Goal: Find contact information: Find contact information

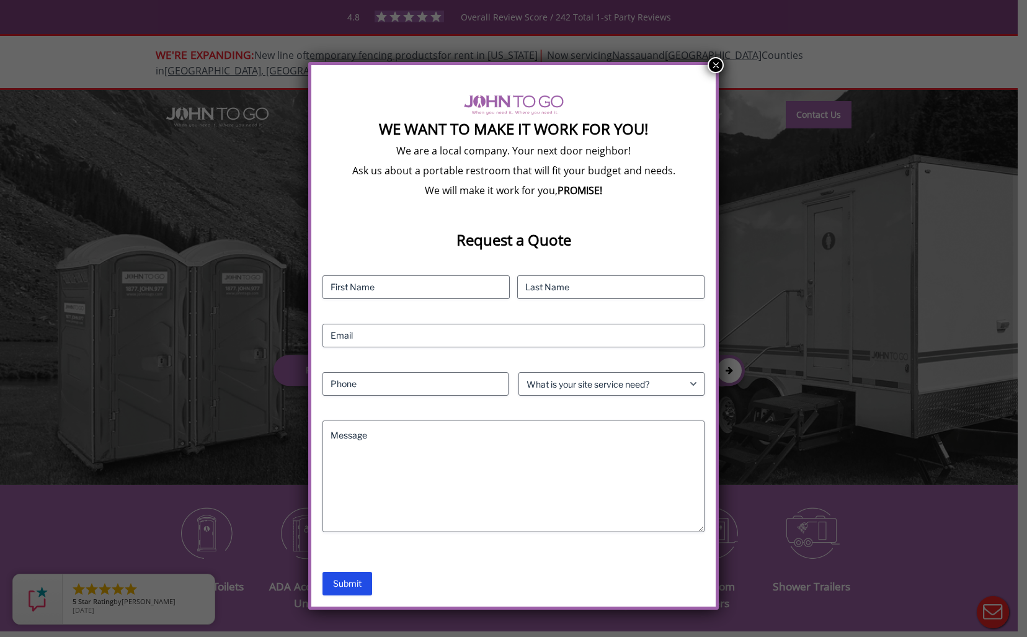
click at [719, 60] on button "×" at bounding box center [715, 65] width 16 height 16
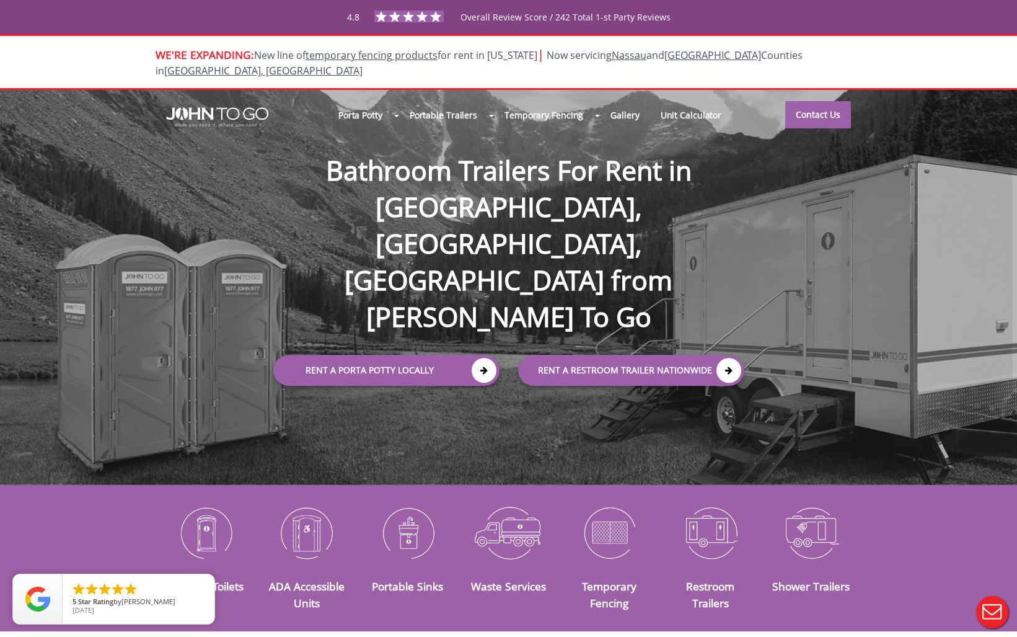
click at [801, 102] on div at bounding box center [508, 318] width 1017 height 637
click at [822, 101] on link "Contact Us" at bounding box center [818, 113] width 66 height 27
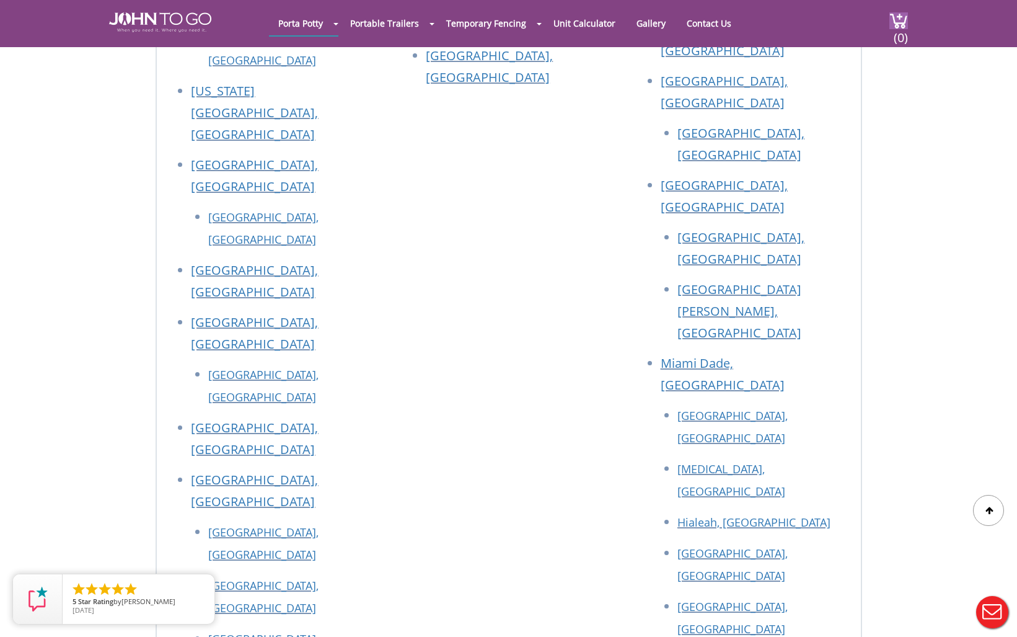
scroll to position [2244, 0]
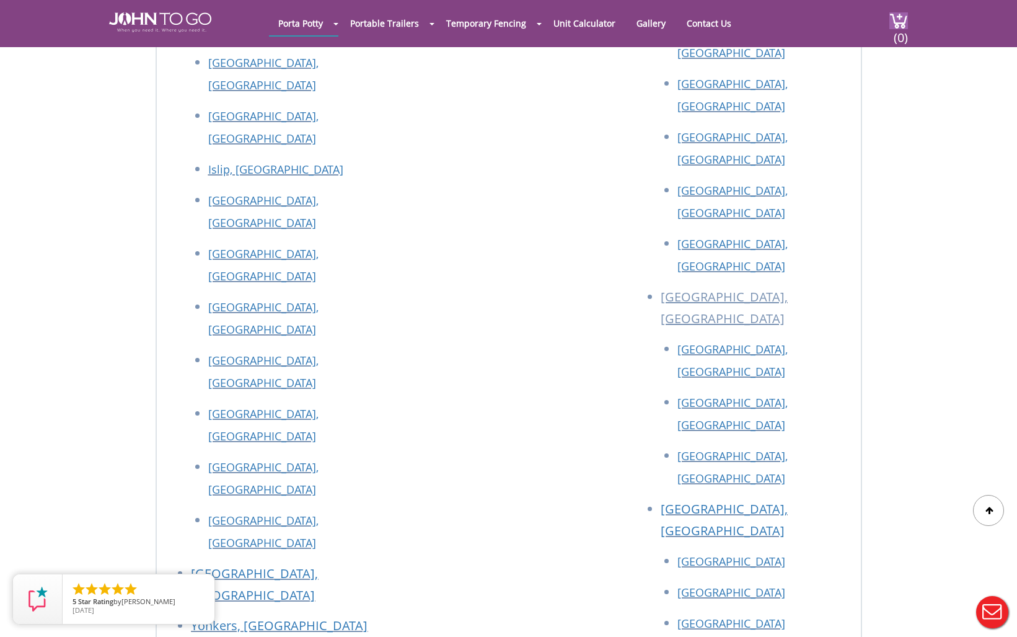
drag, startPoint x: 355, startPoint y: 403, endPoint x: 205, endPoint y: 407, distance: 150.7
drag, startPoint x: 345, startPoint y: 404, endPoint x: 203, endPoint y: 407, distance: 142.6
copy link "[EMAIL_ADDRESS][DOMAIN_NAME]"
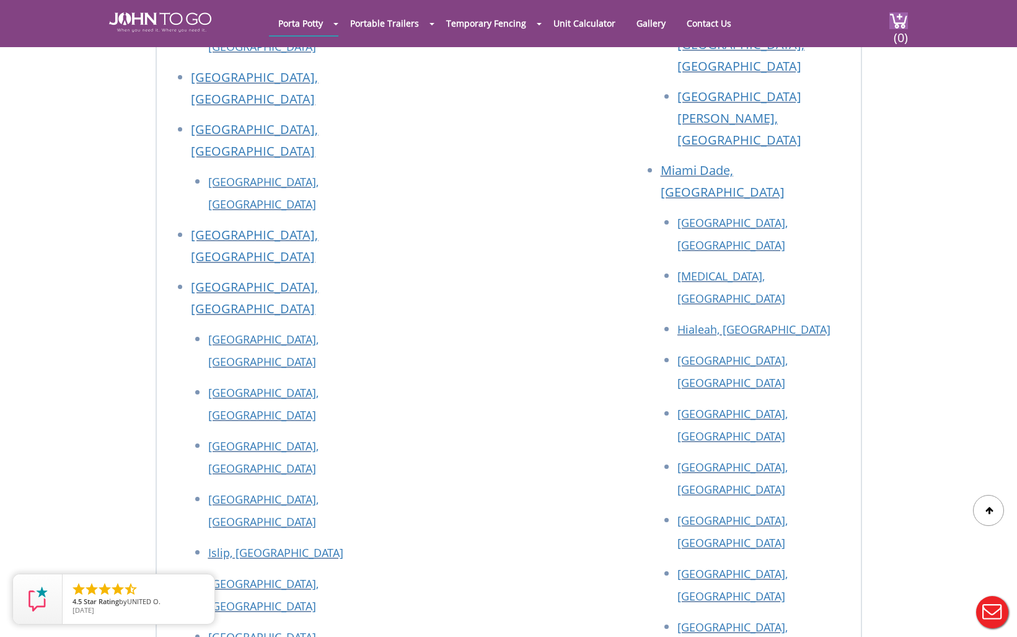
scroll to position [1629, 0]
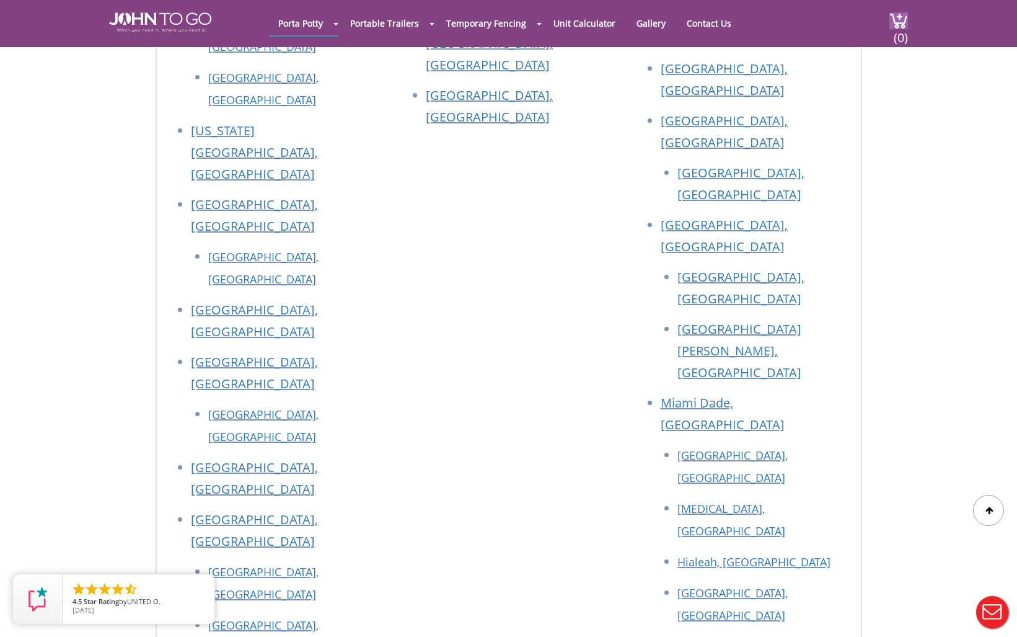
click at [441, 4] on div "Porta Potty Portable Toilets ADA Accessible Units Portable Sinks Waste Services…" at bounding box center [556, 21] width 575 height 43
click at [440, 1] on div "Porta Potty Portable Toilets ADA Accessible Units Portable Sinks Waste Services…" at bounding box center [556, 21] width 575 height 43
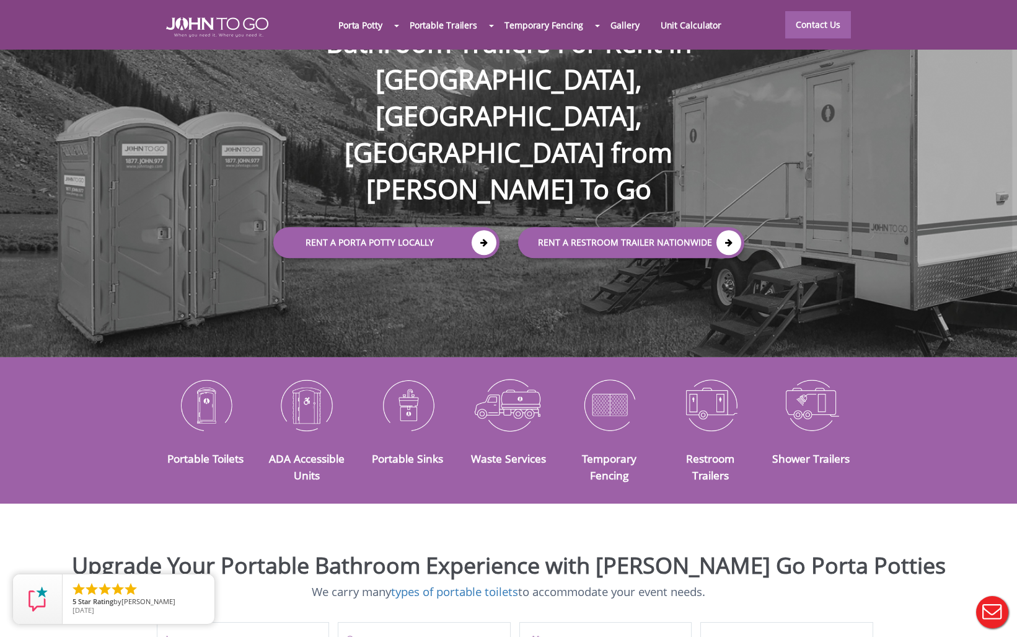
scroll to position [252, 0]
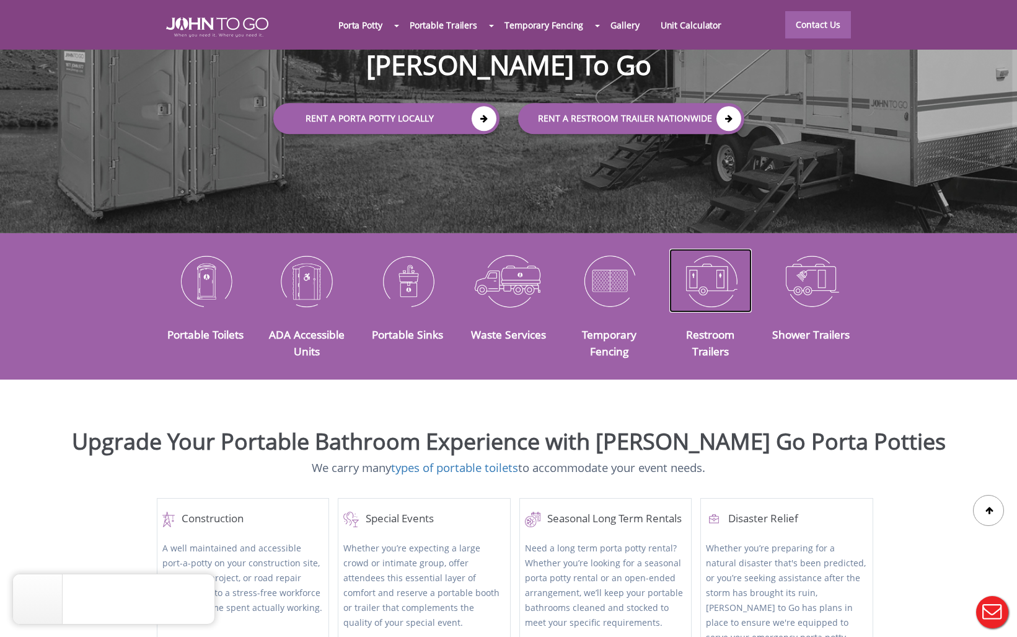
click at [726, 263] on img at bounding box center [711, 281] width 82 height 64
